Goal: Task Accomplishment & Management: Manage account settings

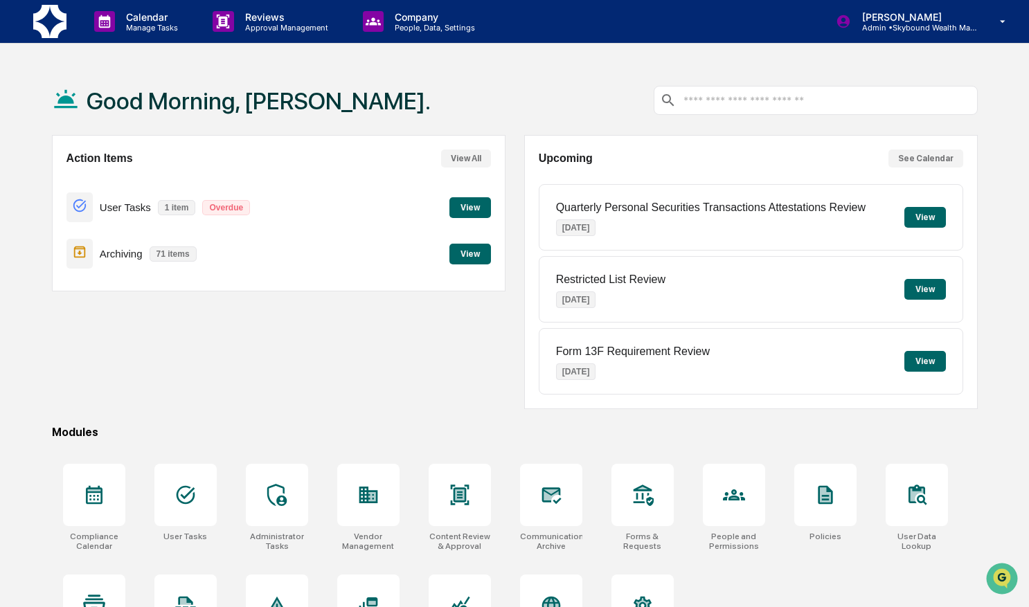
click at [461, 202] on button "View" at bounding box center [470, 207] width 42 height 21
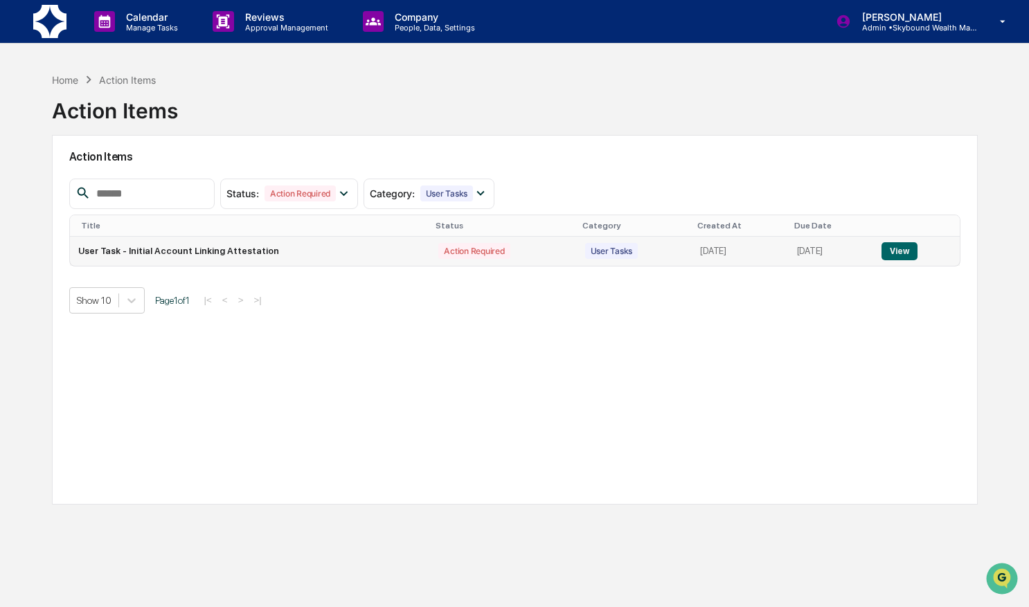
click at [903, 242] on button "View" at bounding box center [898, 251] width 35 height 18
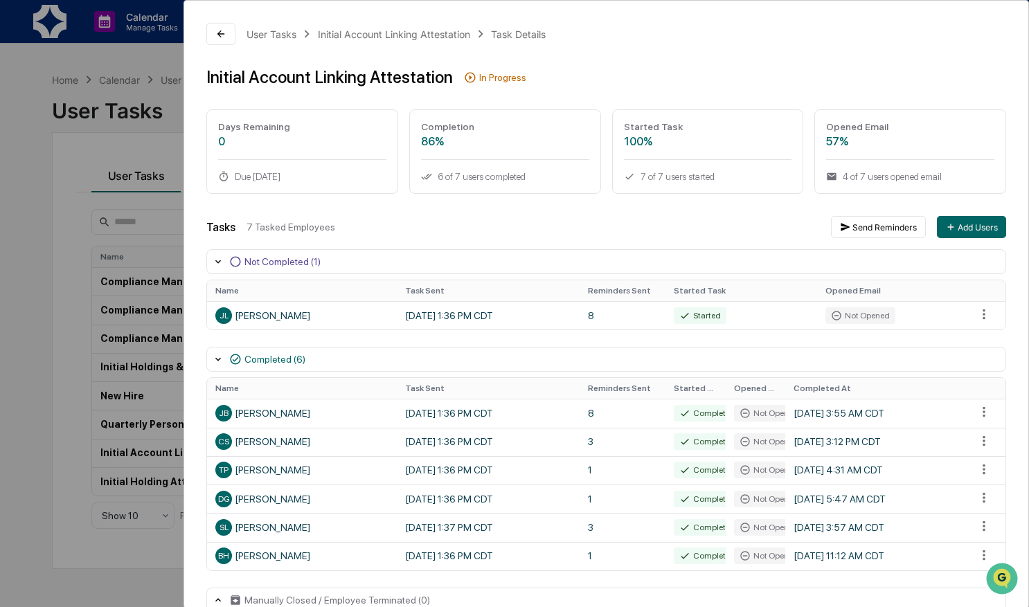
click at [30, 136] on div "User Tasks Initial Account Linking Attestation Task Details Initial Account Lin…" at bounding box center [514, 303] width 1029 height 607
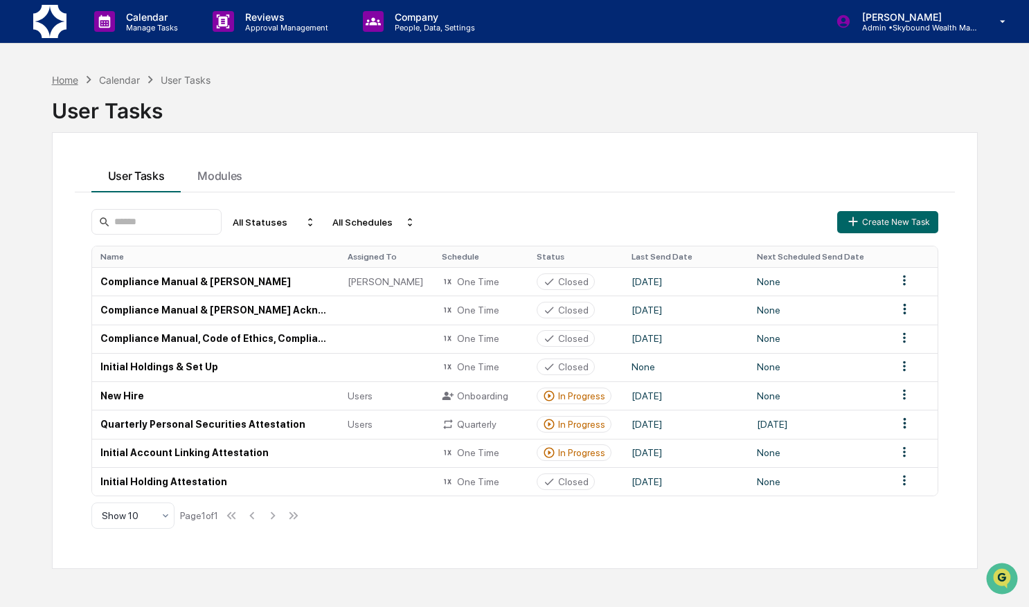
click at [60, 81] on div "Home" at bounding box center [65, 80] width 26 height 12
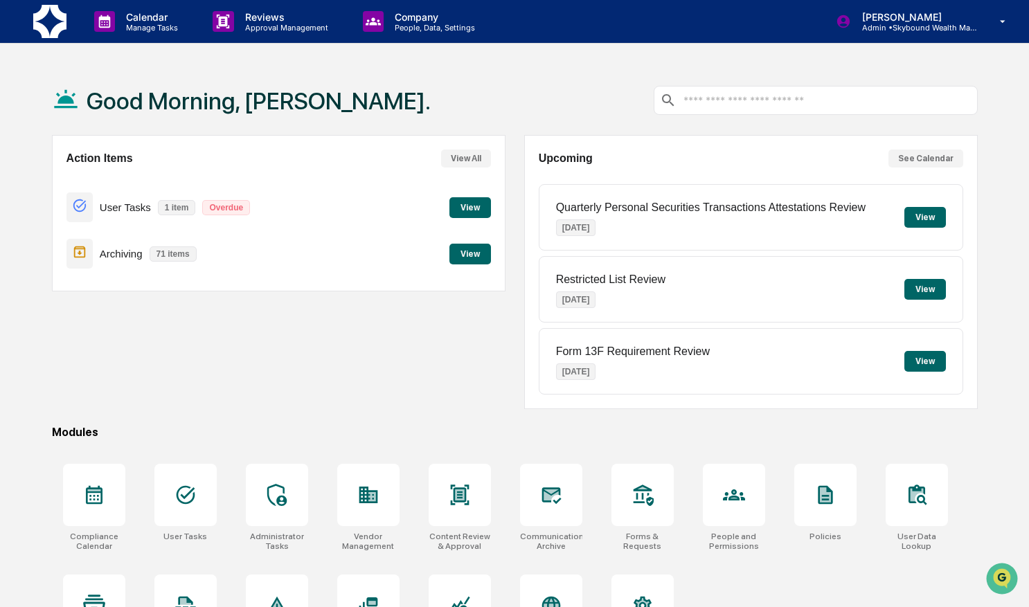
click at [921, 222] on button "View" at bounding box center [925, 217] width 42 height 21
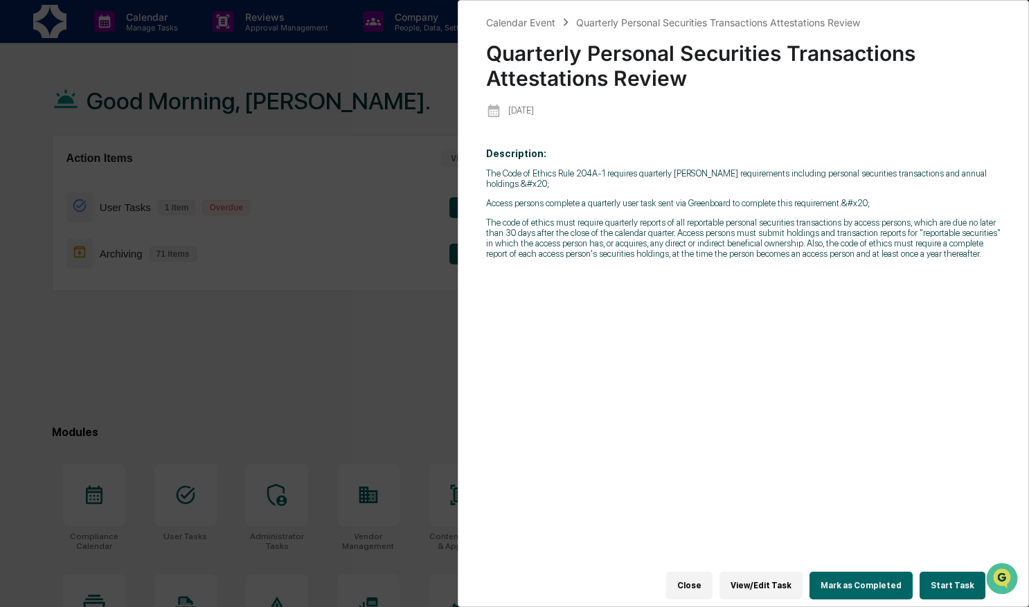
click at [962, 584] on button "Start Task" at bounding box center [952, 586] width 66 height 28
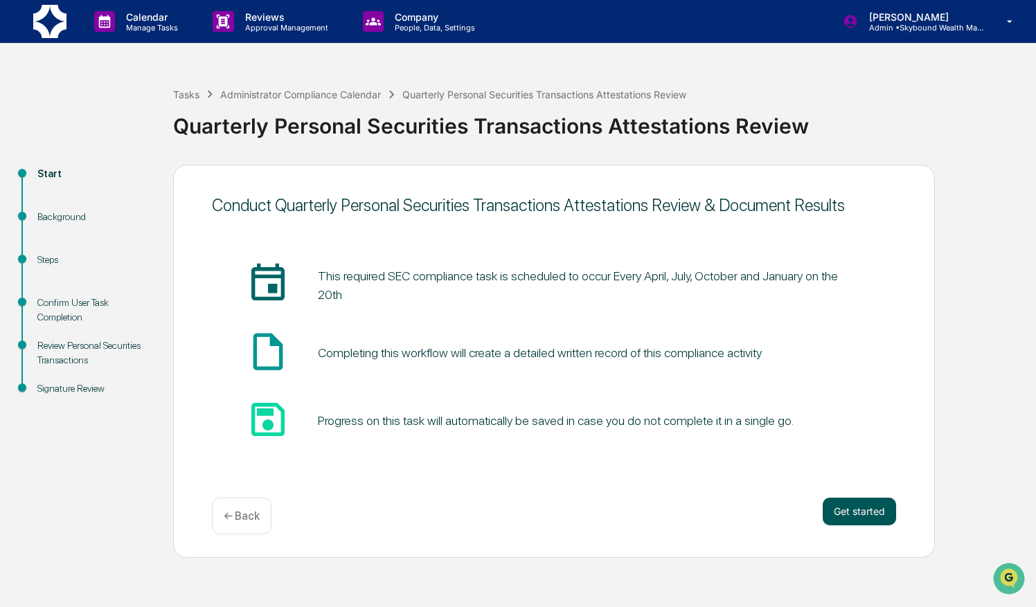
click at [852, 514] on button "Get started" at bounding box center [858, 512] width 73 height 28
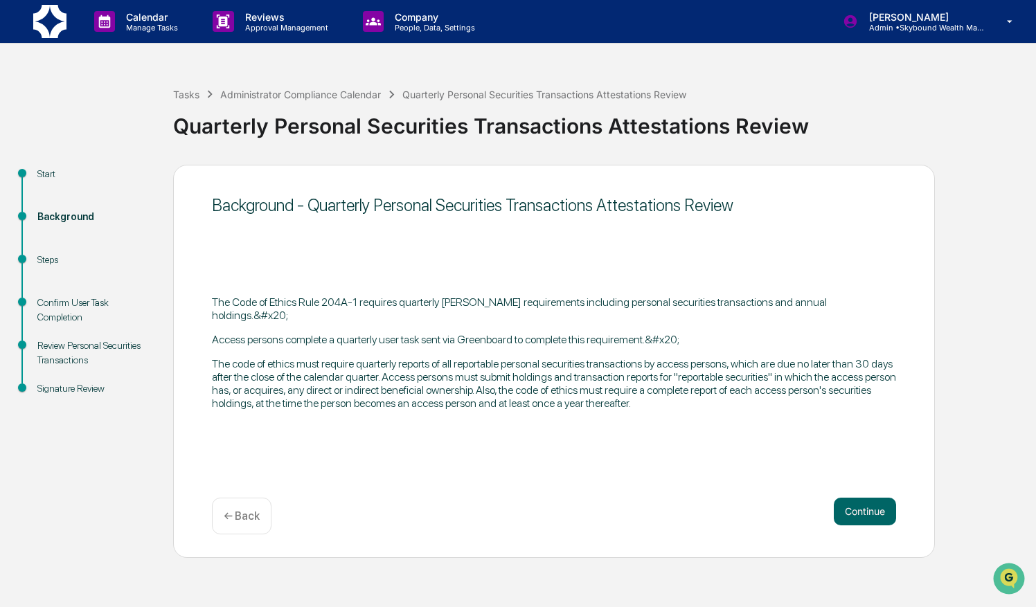
click at [852, 514] on button "Continue" at bounding box center [864, 512] width 62 height 28
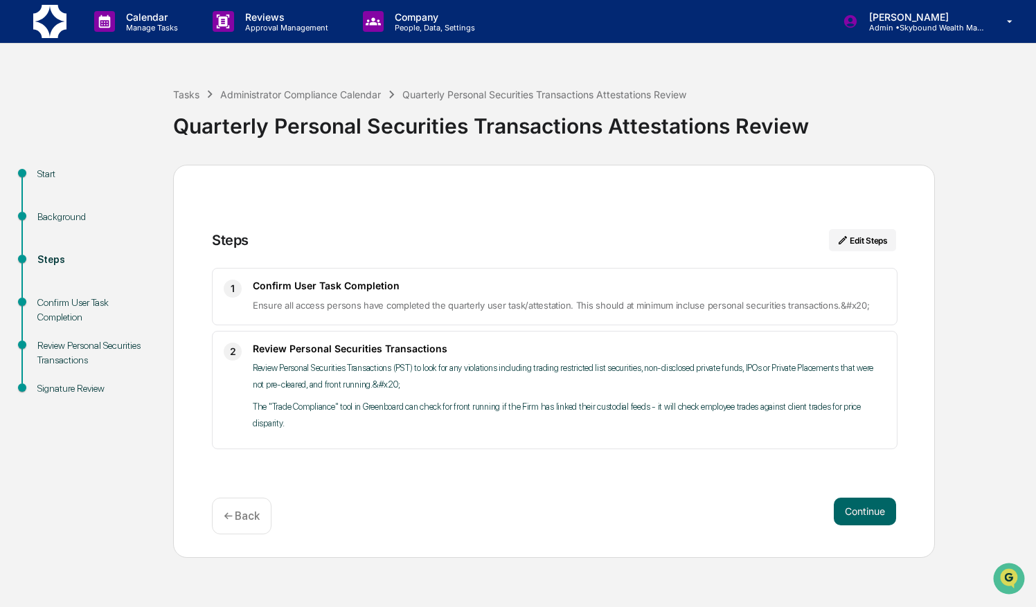
click at [852, 514] on button "Continue" at bounding box center [864, 512] width 62 height 28
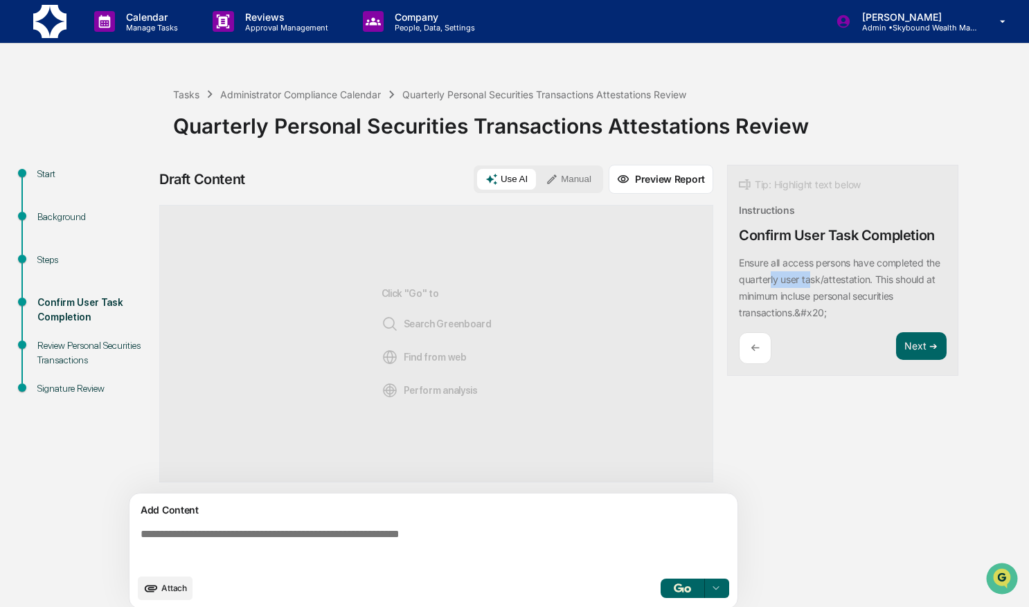
drag, startPoint x: 786, startPoint y: 271, endPoint x: 825, endPoint y: 273, distance: 38.8
click at [825, 273] on div "​Ensure all access persons have completed the quarterly user task/attestation. …" at bounding box center [843, 288] width 208 height 66
drag, startPoint x: 825, startPoint y: 273, endPoint x: 838, endPoint y: 299, distance: 29.4
click at [838, 299] on p "​Ensure all access persons have completed the quarterly user task/attestation. …" at bounding box center [839, 288] width 201 height 62
drag, startPoint x: 838, startPoint y: 299, endPoint x: 959, endPoint y: 283, distance: 122.2
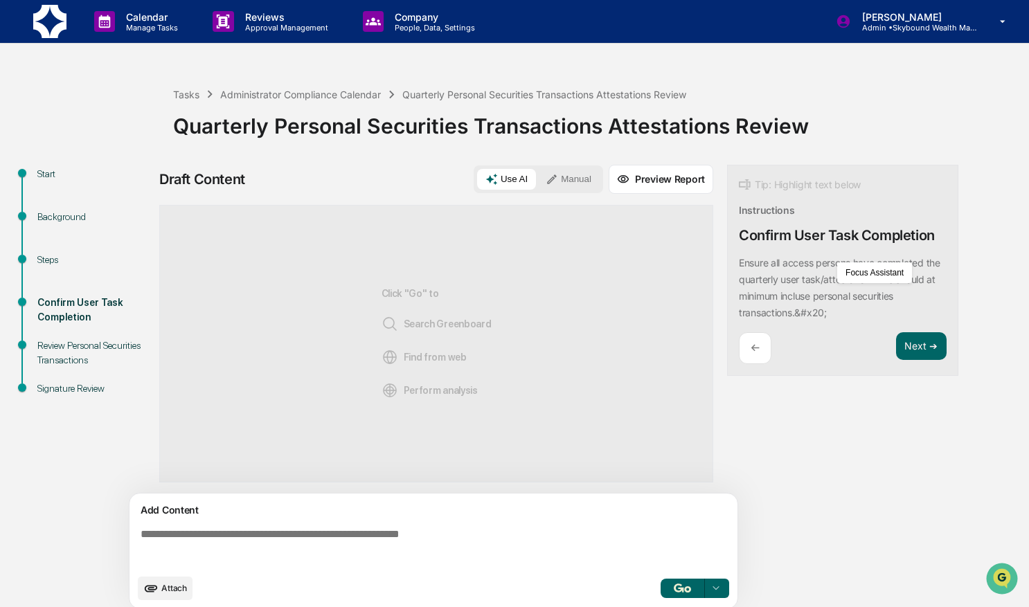
click at [959, 283] on div "Start Background Steps Confirm User Task Completion Review Personal Securities …" at bounding box center [514, 391] width 1015 height 453
click at [87, 348] on div "Review Personal Securities Transactions" at bounding box center [94, 352] width 114 height 29
click at [932, 350] on button "Next ➔" at bounding box center [921, 346] width 51 height 28
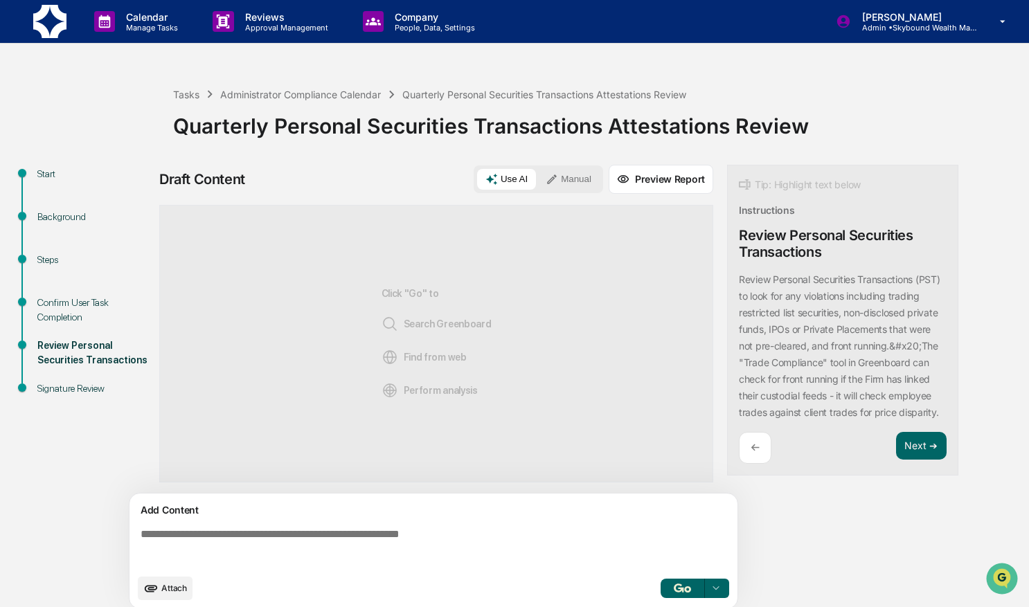
click at [48, 28] on img at bounding box center [49, 21] width 33 height 33
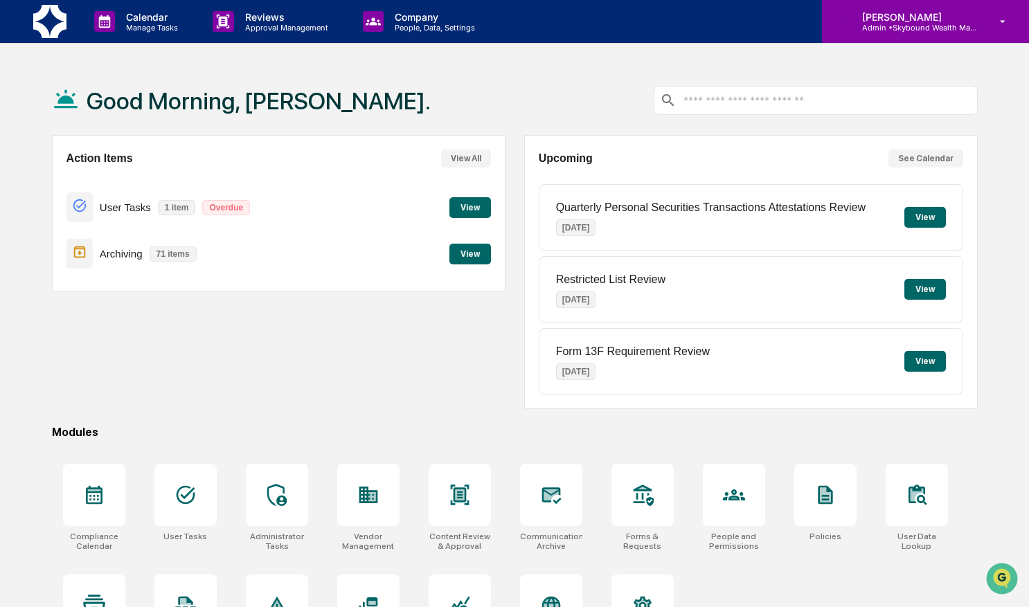
click at [903, 30] on p "Admin • Skybound Wealth Management" at bounding box center [915, 28] width 129 height 10
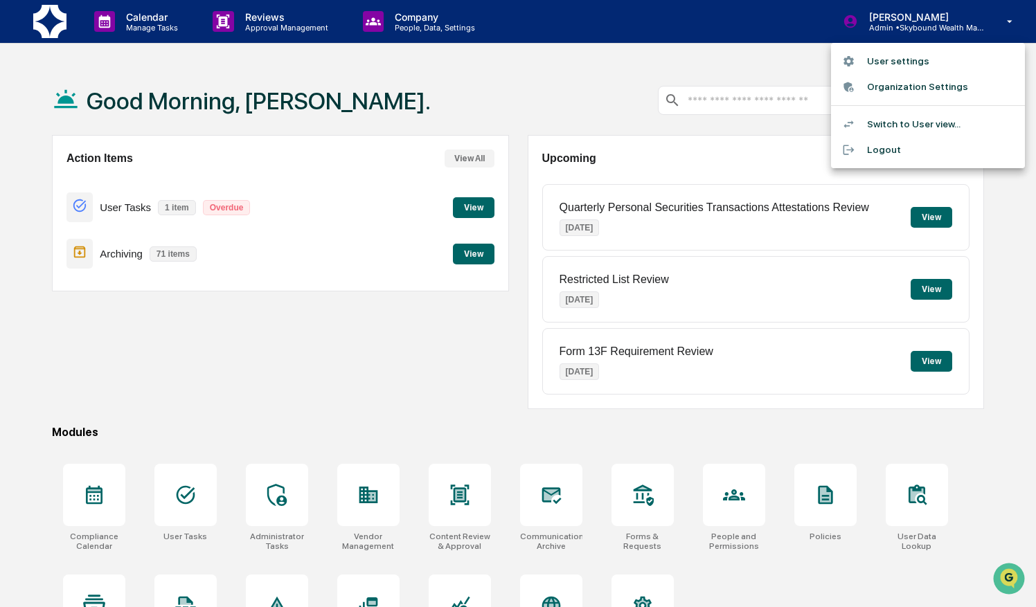
click at [534, 87] on div at bounding box center [518, 303] width 1036 height 607
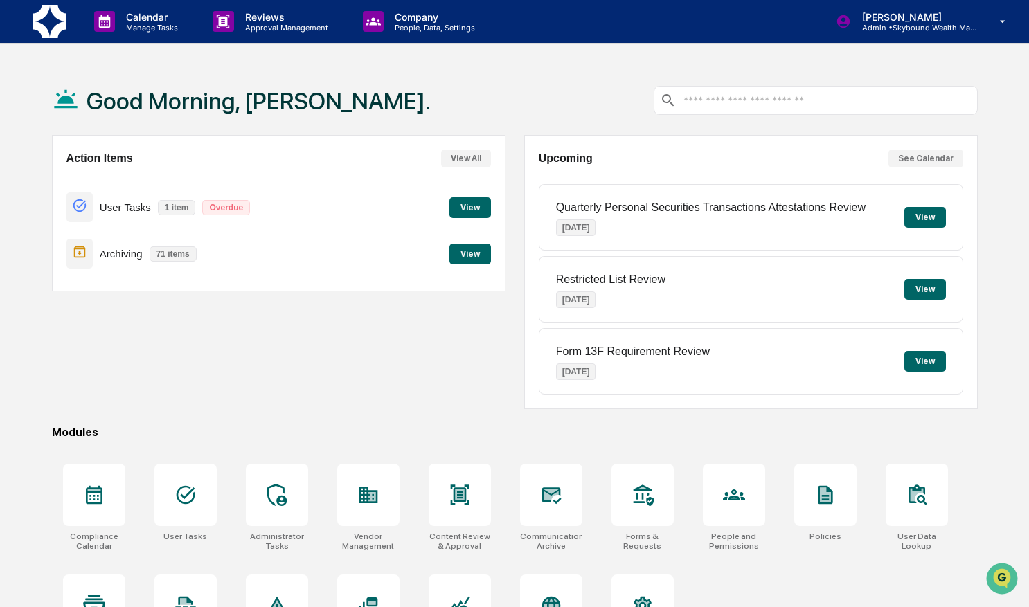
scroll to position [65, 0]
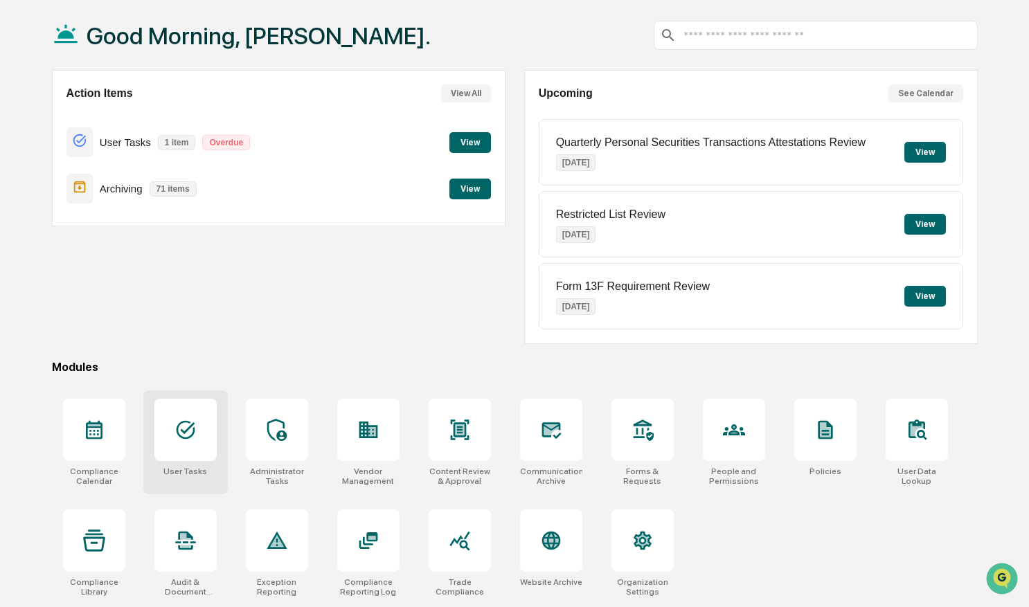
click at [183, 433] on icon at bounding box center [185, 430] width 22 height 22
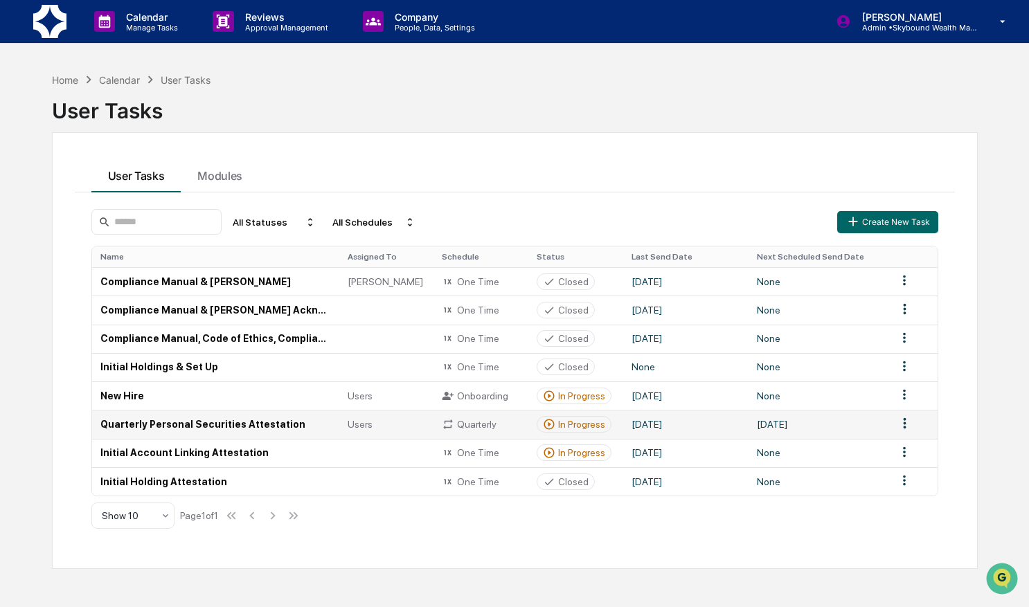
click at [183, 426] on td "Quarterly Personal Securities Attestation" at bounding box center [215, 424] width 247 height 28
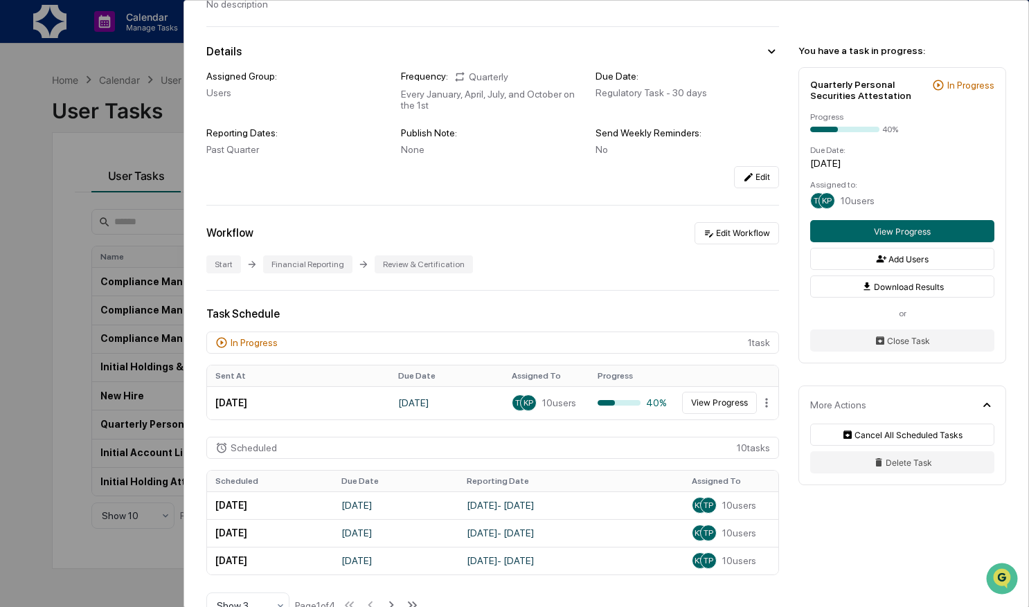
scroll to position [138, 0]
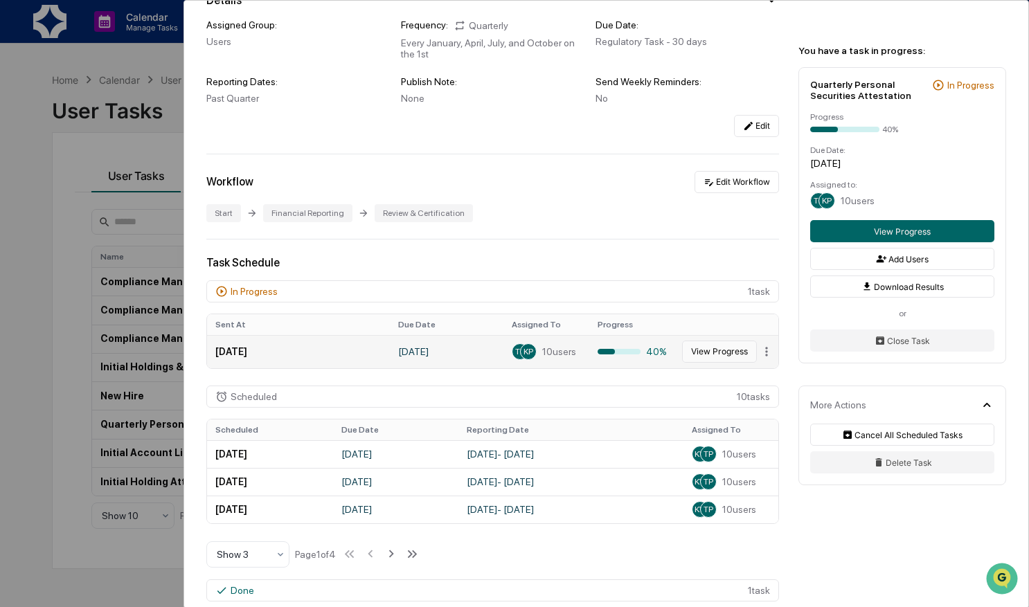
click at [716, 352] on button "View Progress" at bounding box center [719, 352] width 75 height 22
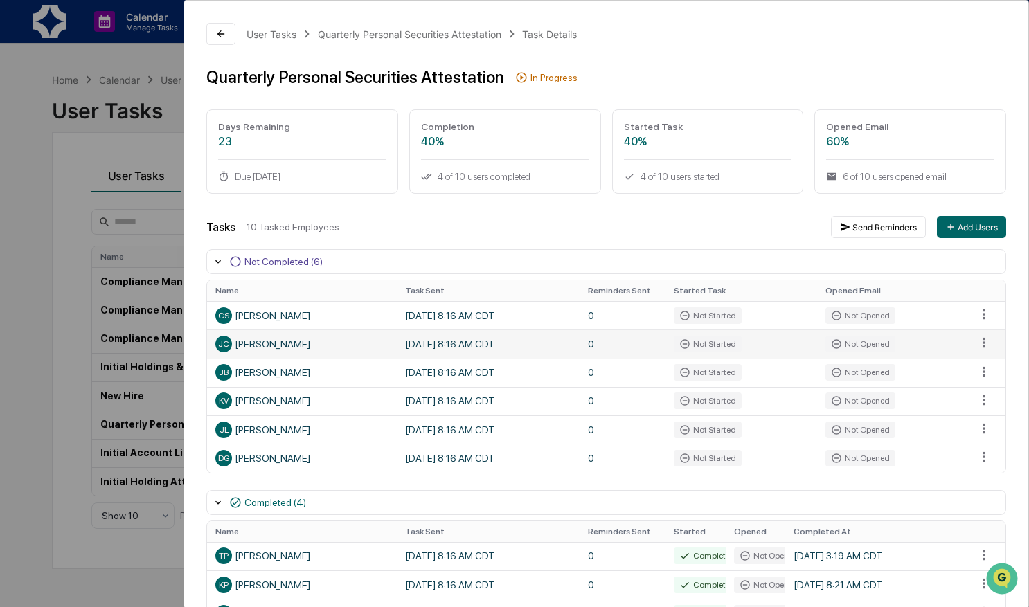
click at [217, 348] on div "JC" at bounding box center [223, 344] width 17 height 17
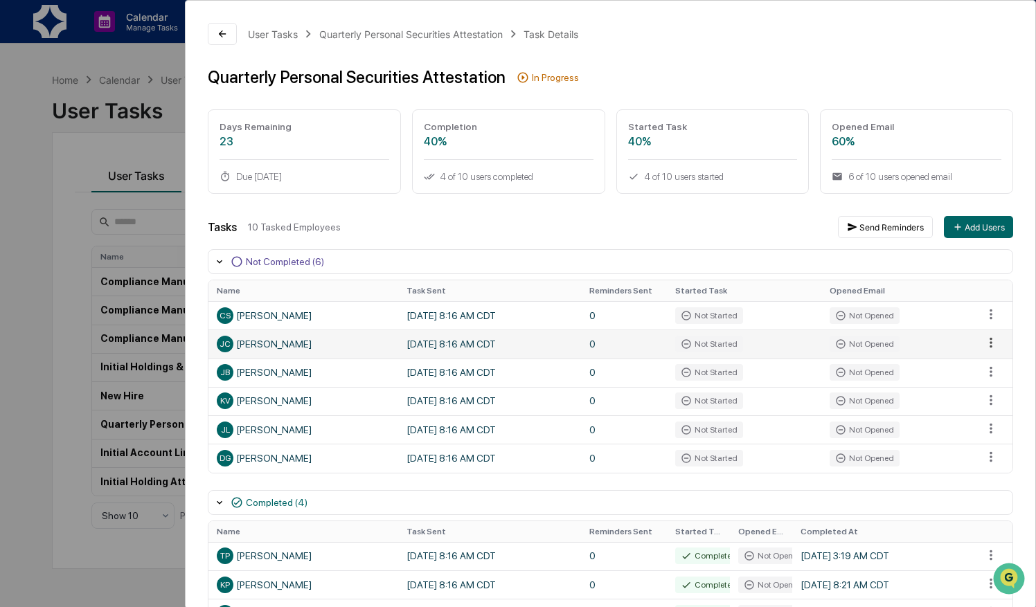
click at [975, 341] on html "Calendar Manage Tasks Reviews Approval Management Company People, Data, Setting…" at bounding box center [518, 303] width 1036 height 607
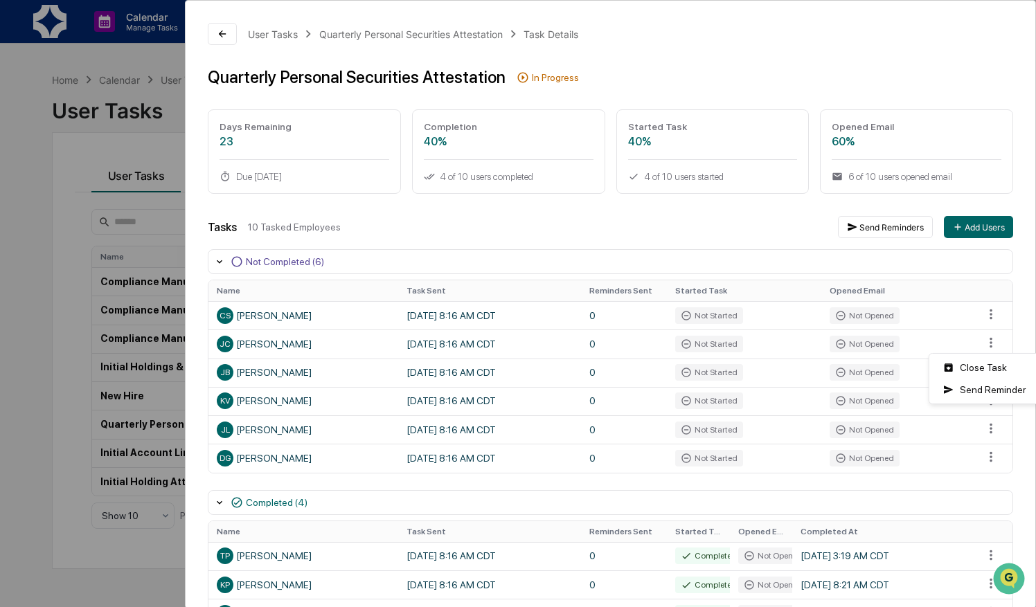
click at [982, 349] on html "Calendar Manage Tasks Reviews Approval Management Company People, Data, Setting…" at bounding box center [518, 303] width 1036 height 607
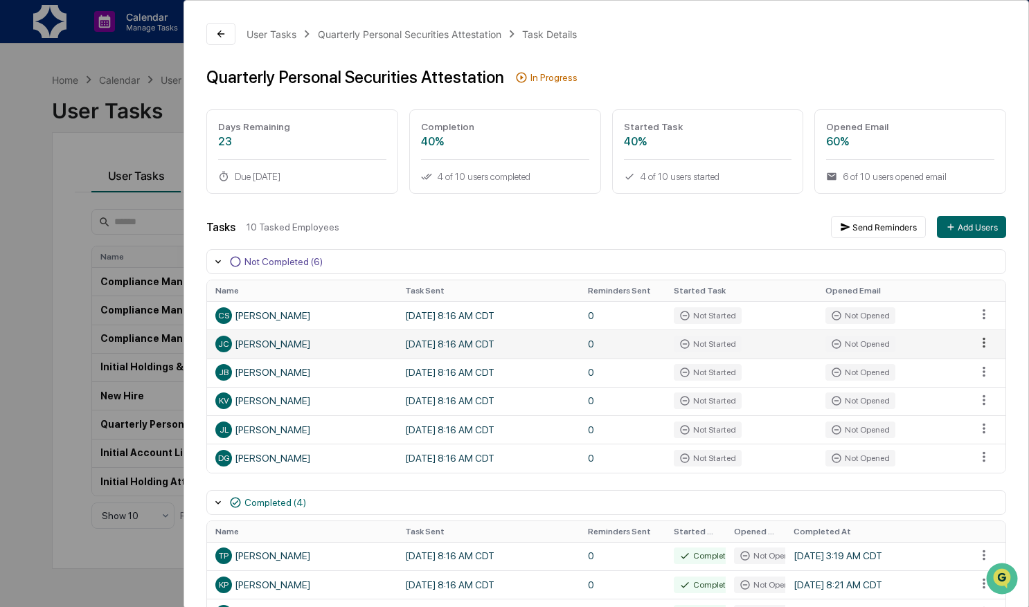
click at [977, 343] on html "Calendar Manage Tasks Reviews Approval Management Company People, Data, Setting…" at bounding box center [514, 303] width 1029 height 607
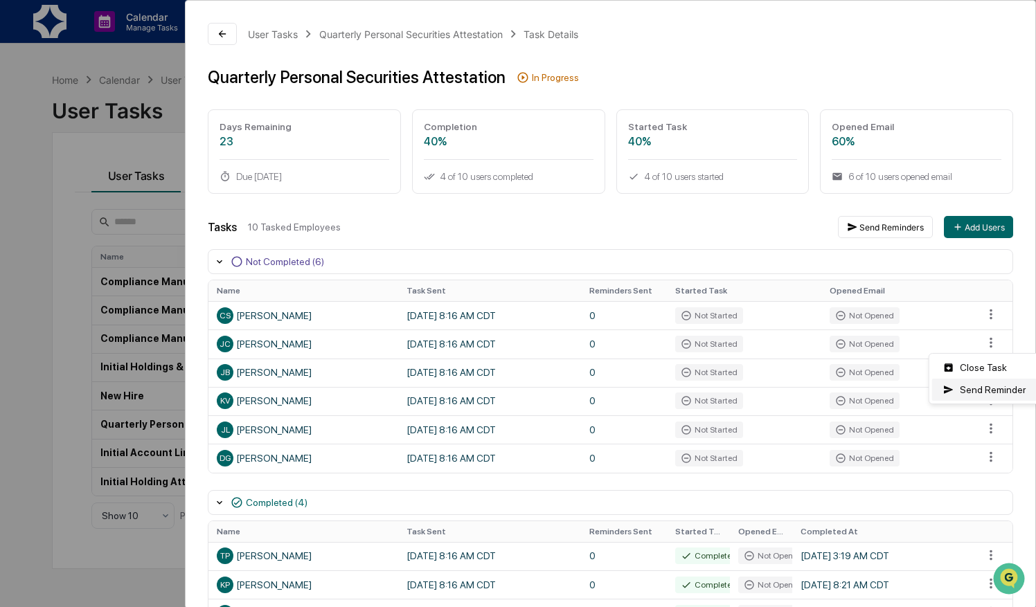
click at [972, 390] on div "Send Reminder" at bounding box center [984, 390] width 105 height 22
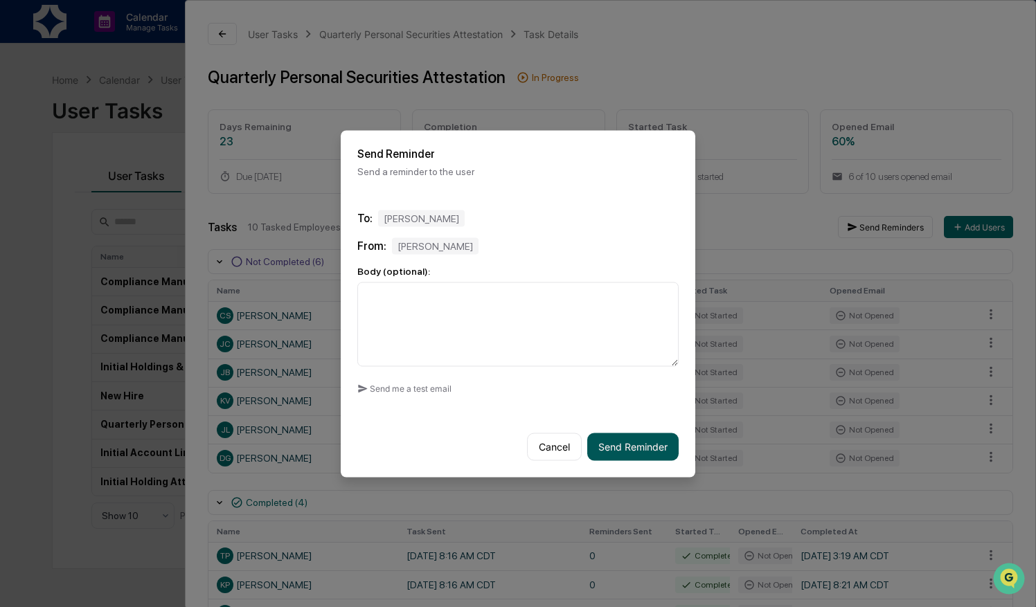
click at [633, 445] on button "Send Reminder" at bounding box center [632, 447] width 91 height 28
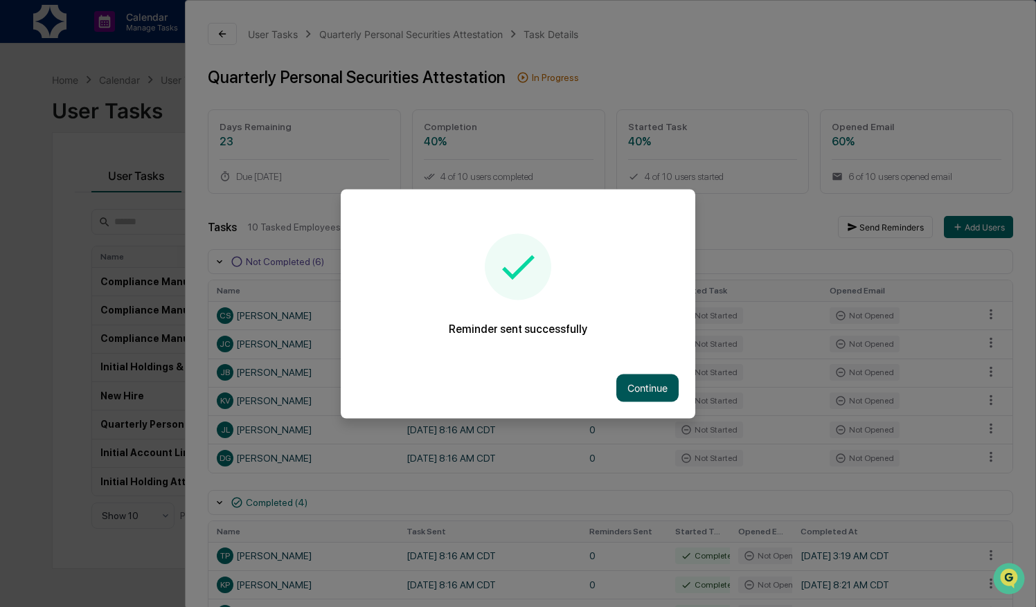
click at [633, 390] on button "Continue" at bounding box center [647, 388] width 62 height 28
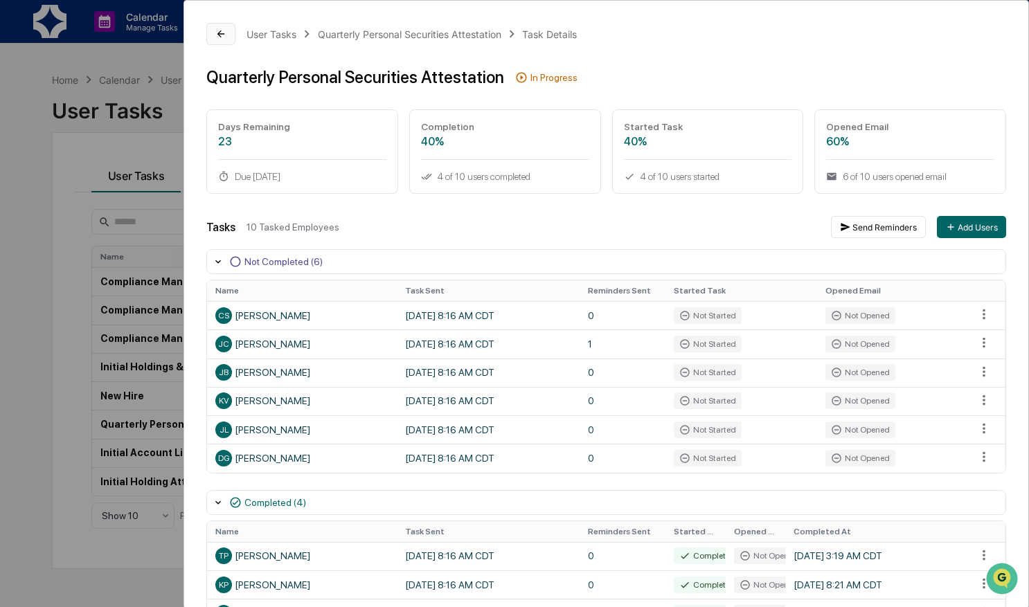
click at [210, 35] on button at bounding box center [220, 34] width 29 height 22
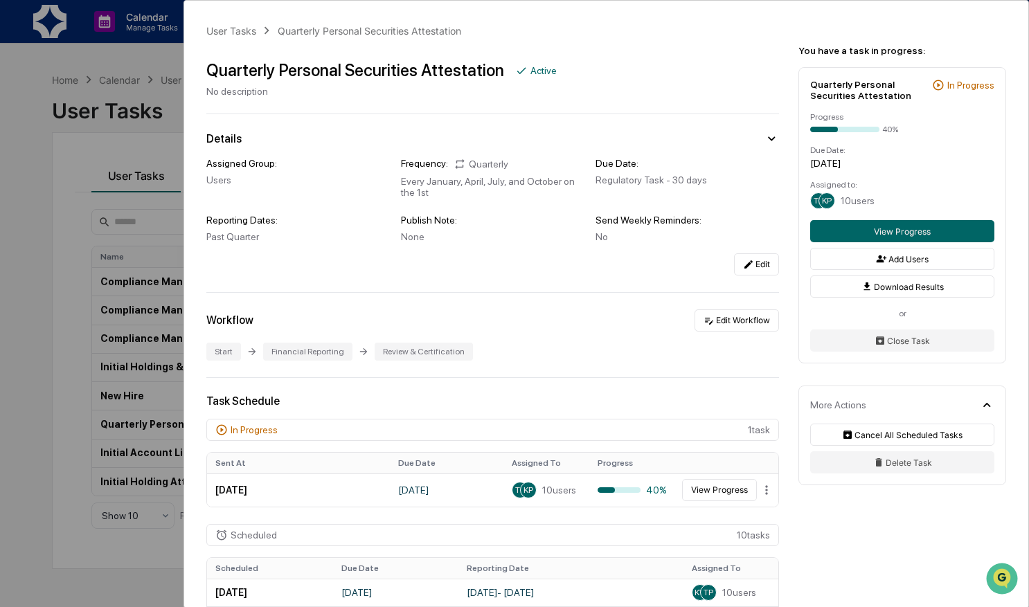
click at [96, 62] on div "User Tasks Quarterly Personal Securities Attestation Quarterly Personal Securit…" at bounding box center [514, 303] width 1029 height 607
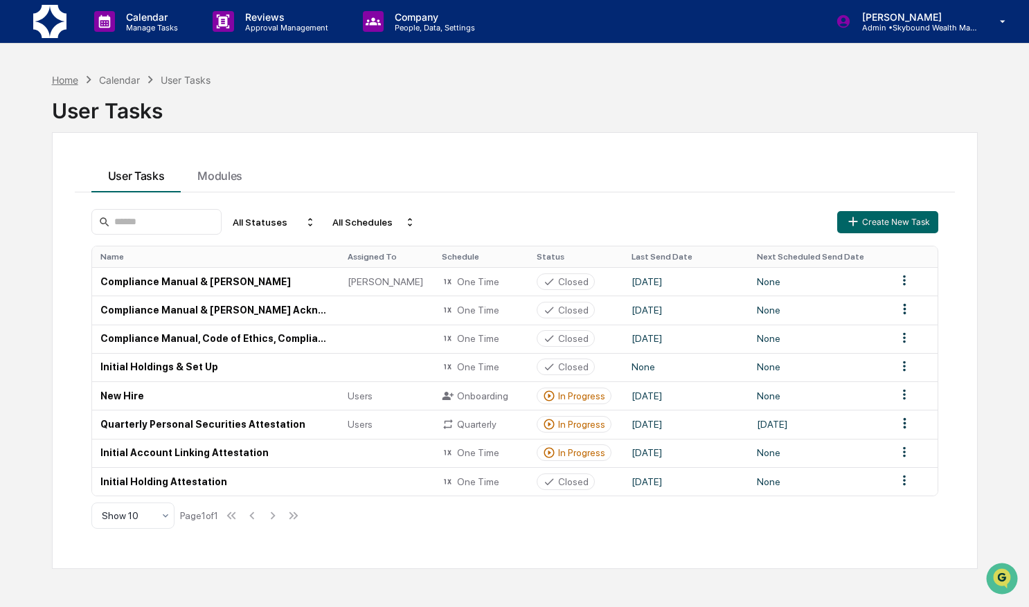
click at [63, 83] on div "Home" at bounding box center [65, 80] width 26 height 12
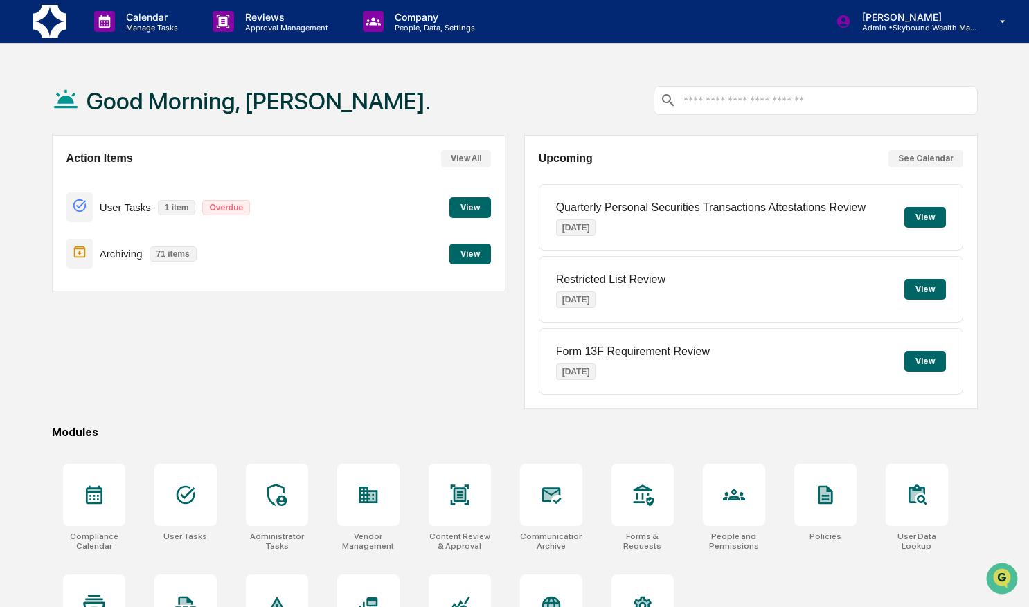
click at [211, 94] on h1 "Good Morning, [PERSON_NAME]." at bounding box center [259, 101] width 344 height 28
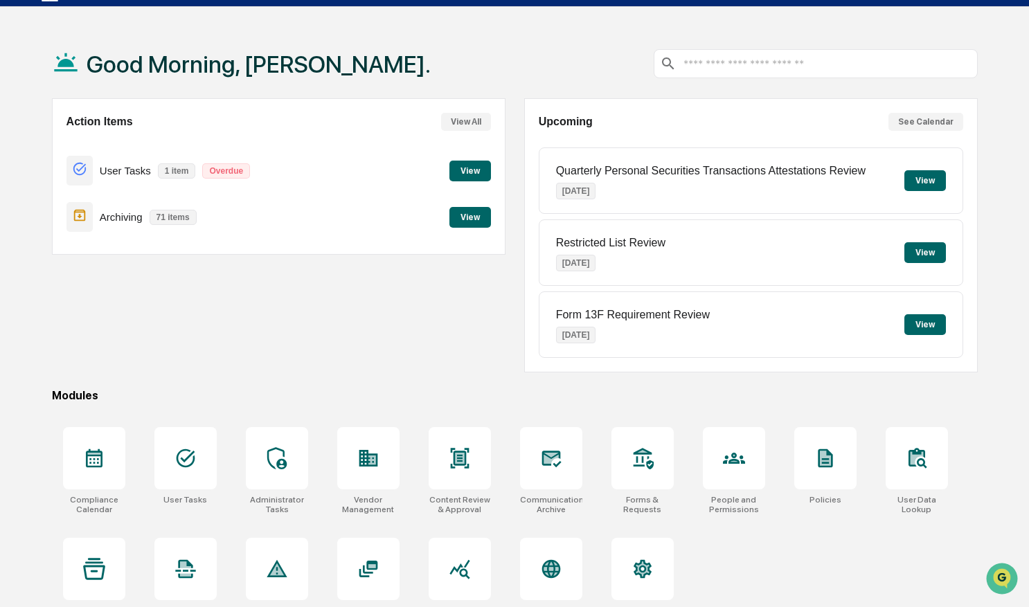
scroll to position [65, 0]
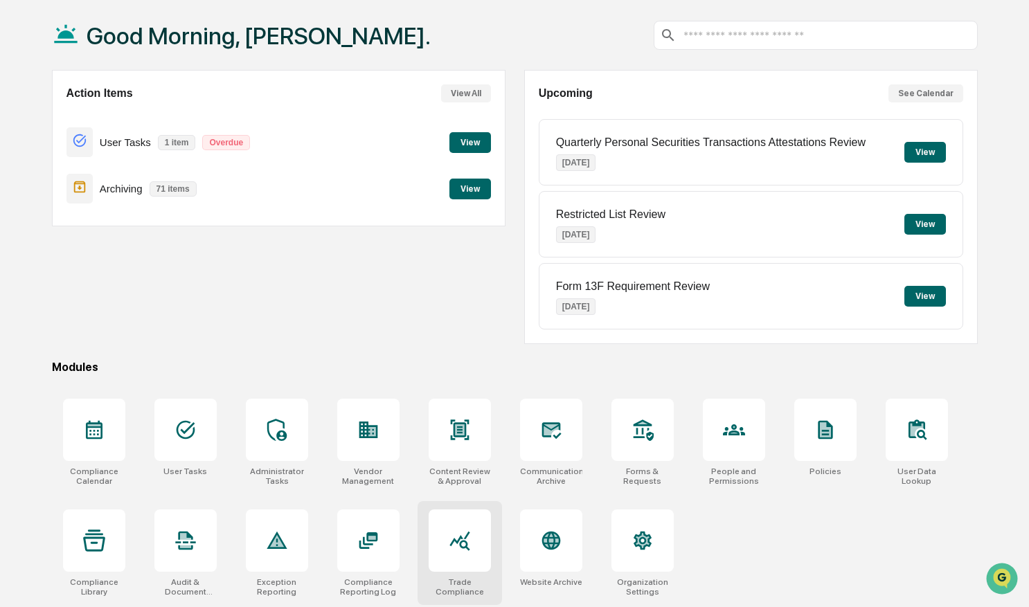
click at [479, 569] on div "Trade Compliance" at bounding box center [459, 553] width 84 height 104
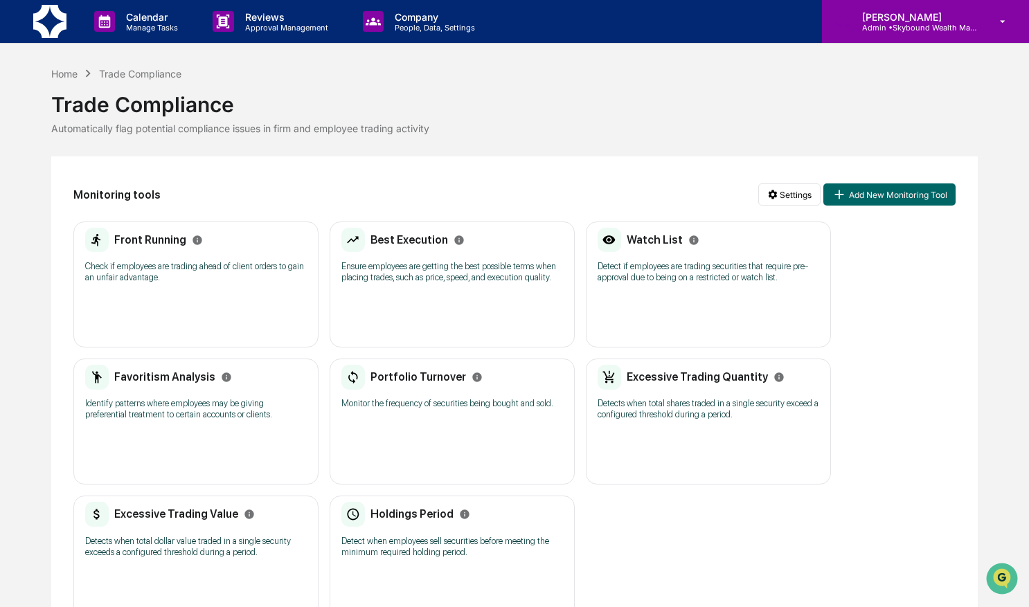
click at [957, 32] on div "[PERSON_NAME] Admin • Skybound Wealth Management" at bounding box center [925, 21] width 207 height 43
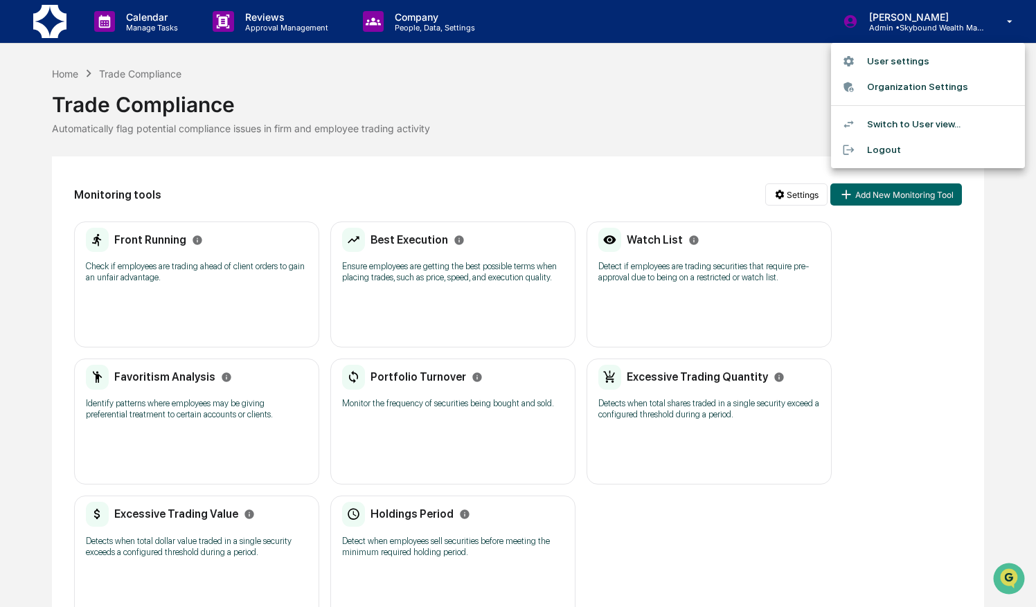
click at [951, 122] on li "Switch to User view..." at bounding box center [928, 124] width 194 height 26
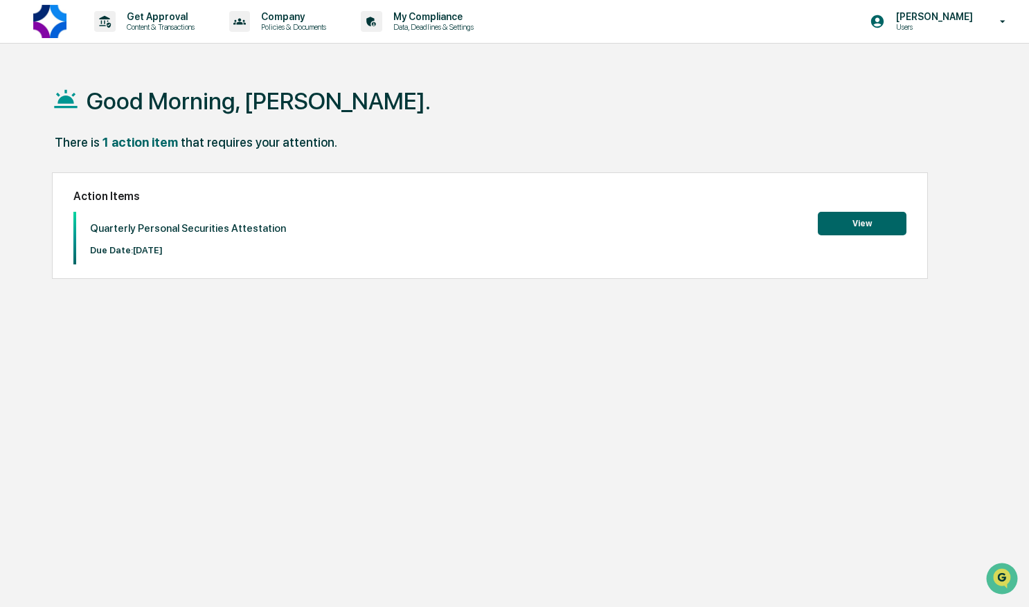
click at [863, 222] on button "View" at bounding box center [862, 224] width 89 height 24
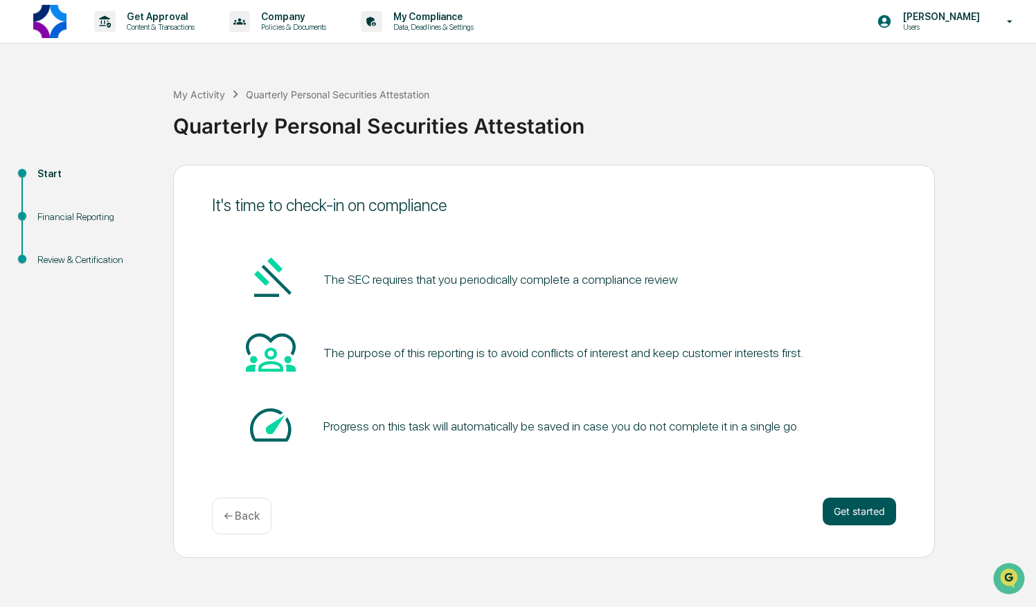
click at [885, 518] on button "Get started" at bounding box center [858, 512] width 73 height 28
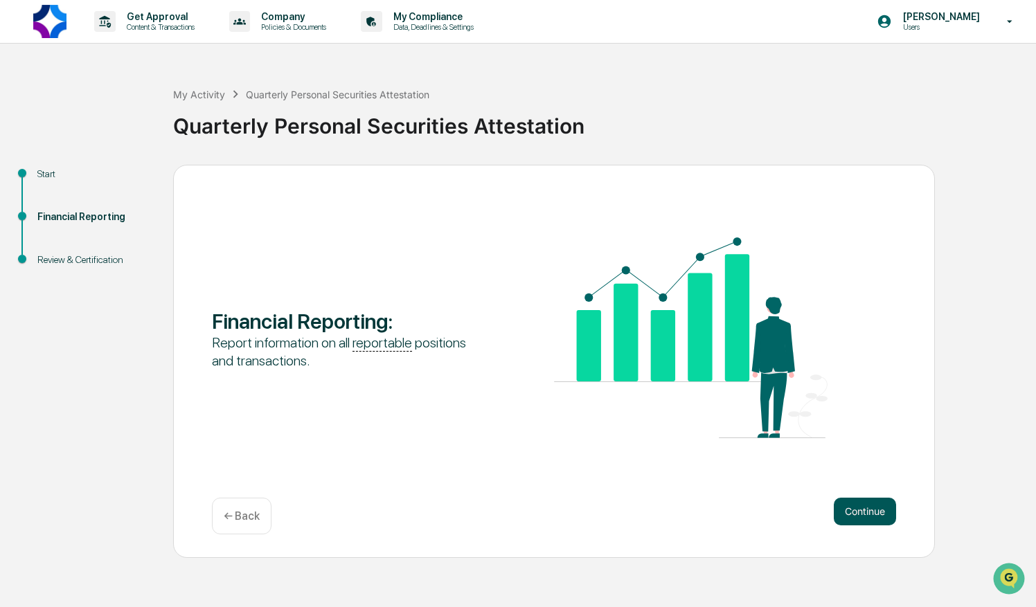
click at [856, 507] on button "Continue" at bounding box center [864, 512] width 62 height 28
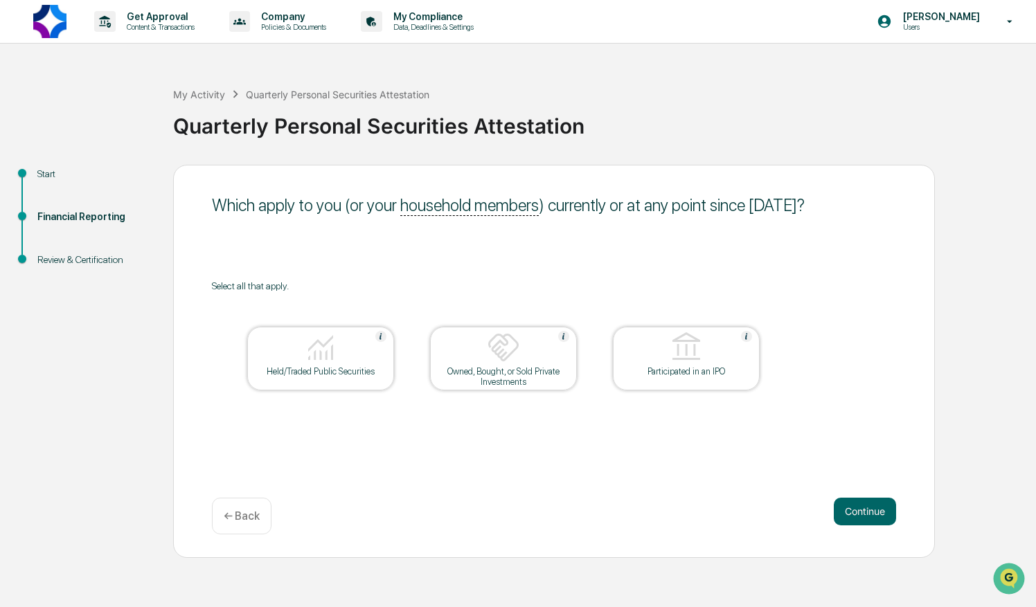
click at [318, 351] on img at bounding box center [320, 347] width 33 height 33
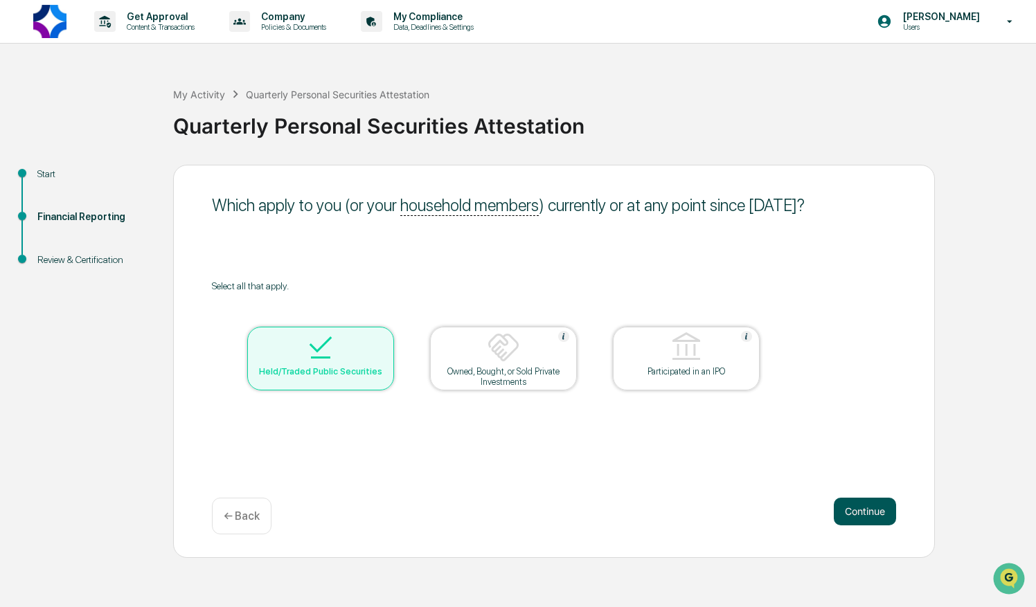
click at [861, 512] on button "Continue" at bounding box center [864, 512] width 62 height 28
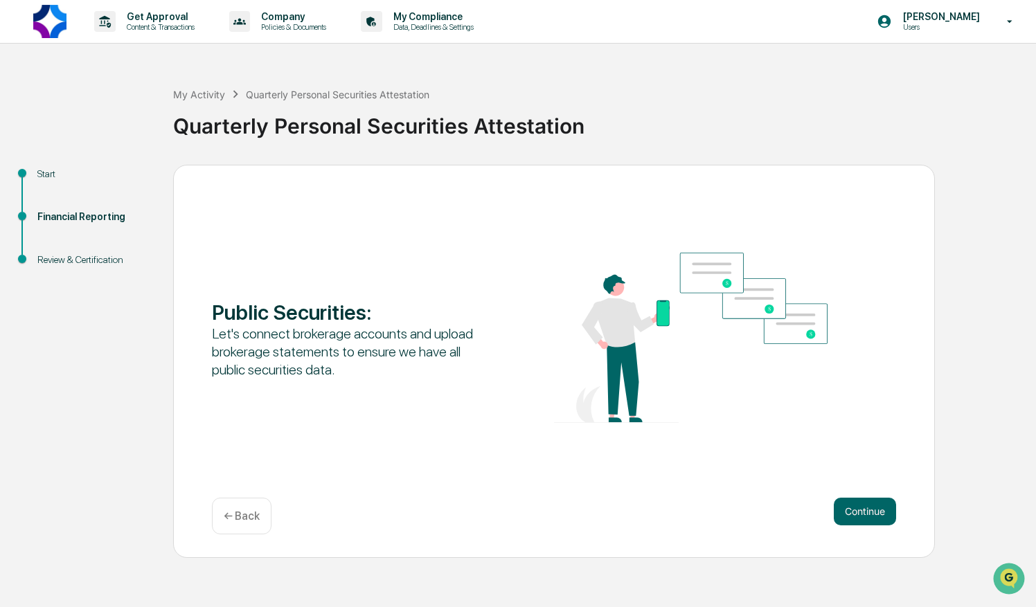
click at [861, 512] on button "Continue" at bounding box center [864, 512] width 62 height 28
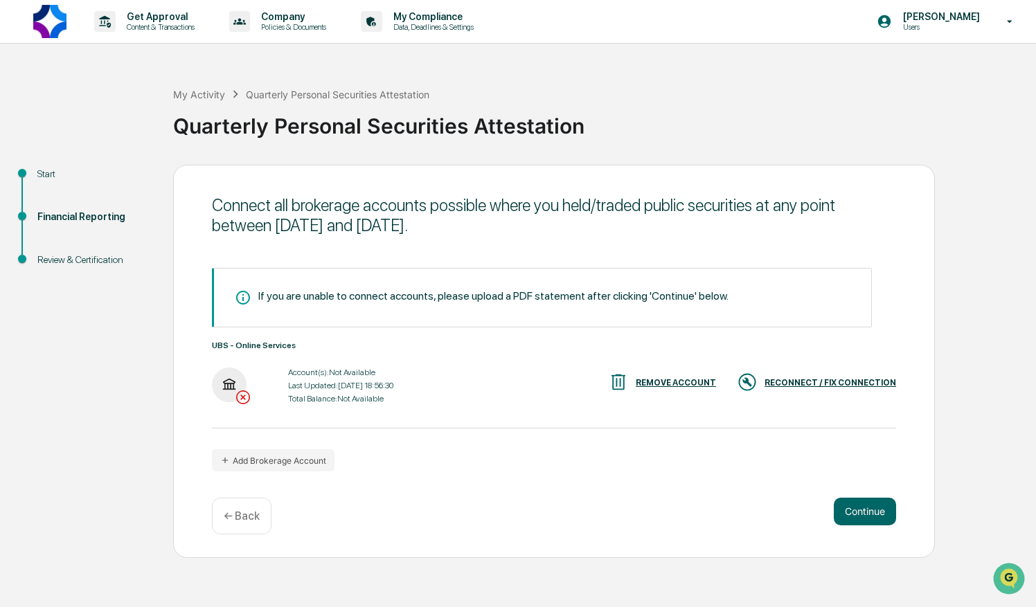
click at [831, 380] on div "RECONNECT / FIX CONNECTION" at bounding box center [830, 383] width 132 height 10
click at [835, 381] on div "RECONNECT / FIX CONNECTION" at bounding box center [830, 383] width 132 height 10
